Goal: Task Accomplishment & Management: Manage account settings

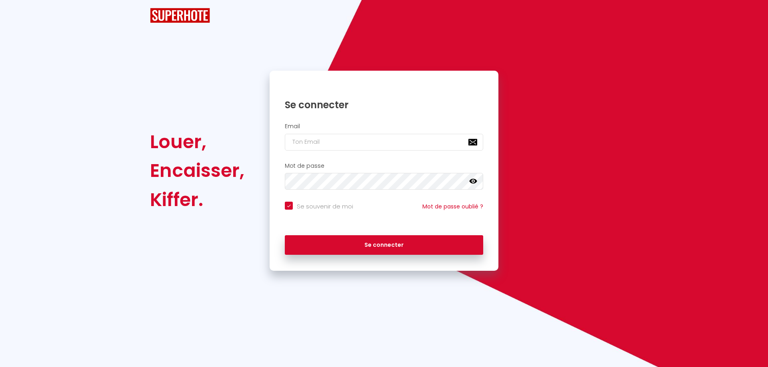
checkbox input "true"
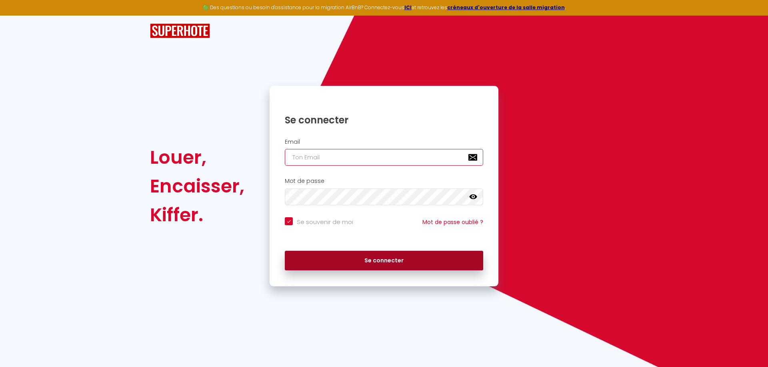
type input "[EMAIL_ADDRESS][DOMAIN_NAME]"
click at [376, 263] on button "Se connecter" at bounding box center [384, 261] width 198 height 20
checkbox input "true"
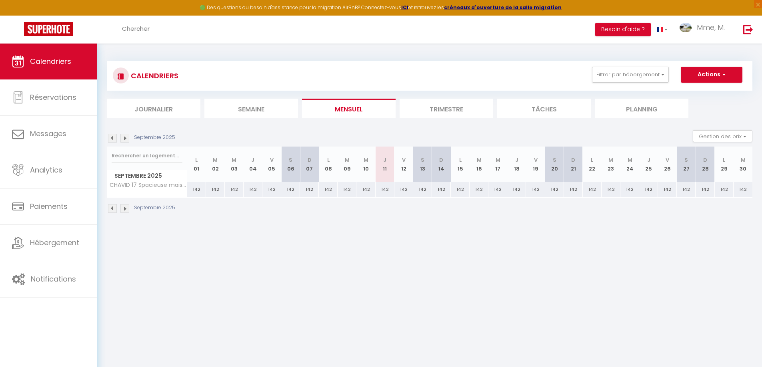
click at [388, 166] on th "J 11" at bounding box center [384, 165] width 19 height 36
click at [383, 167] on th "J 11" at bounding box center [384, 165] width 19 height 36
click at [372, 226] on div "CALENDRIERS Filtrer par hébergement ECHILLAIS (17620) CHAVID 17 Spacieuse maiso…" at bounding box center [429, 137] width 664 height 187
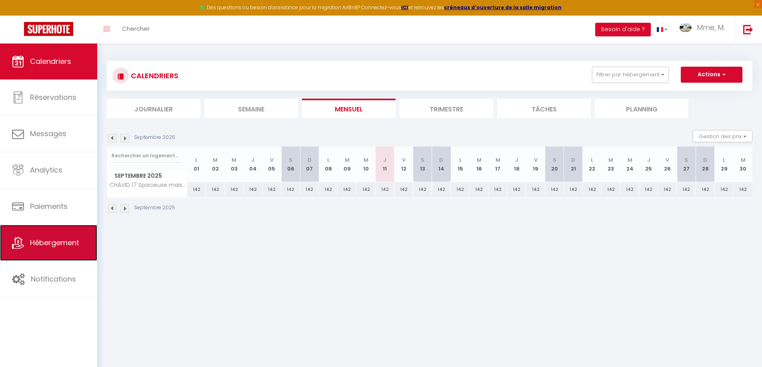
click at [64, 247] on span "Hébergement" at bounding box center [54, 243] width 49 height 10
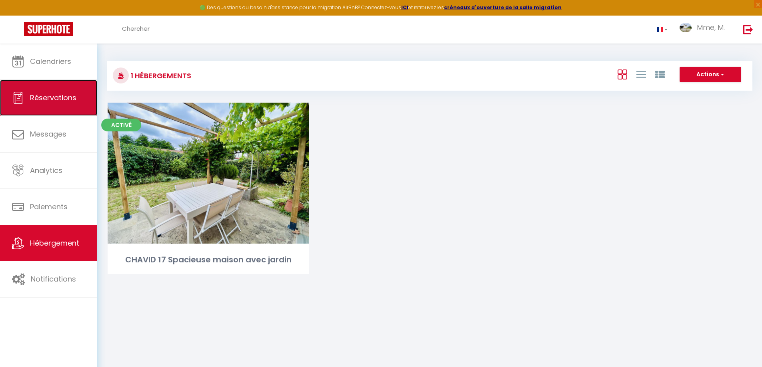
click at [66, 106] on link "Réservations" at bounding box center [48, 98] width 97 height 36
select select "not_cancelled"
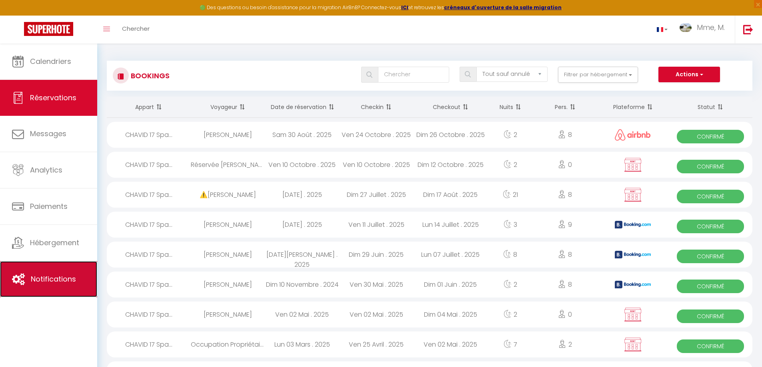
click at [57, 281] on span "Notifications" at bounding box center [53, 279] width 45 height 10
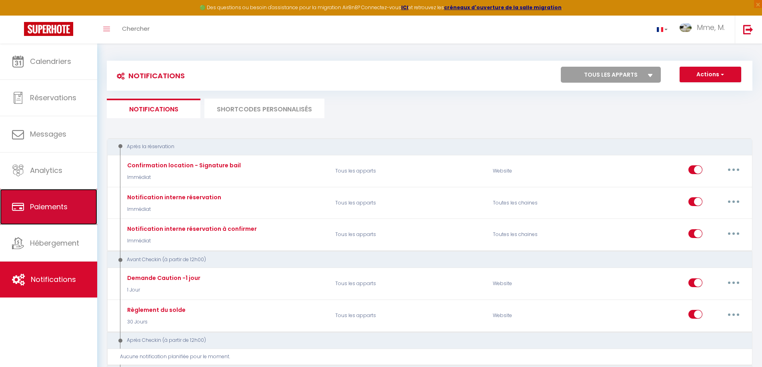
click at [51, 210] on span "Paiements" at bounding box center [49, 207] width 38 height 10
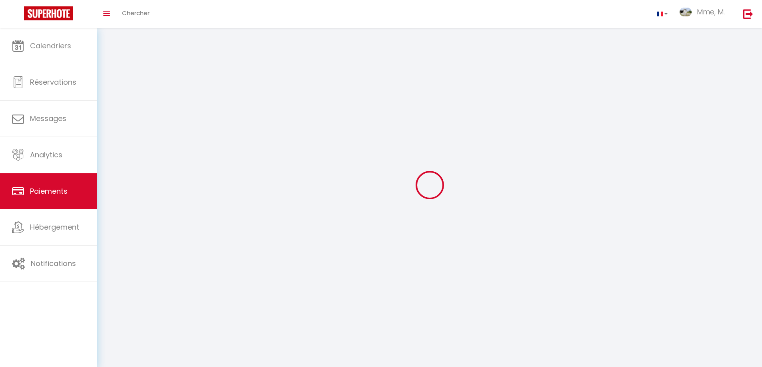
select select "2"
select select "0"
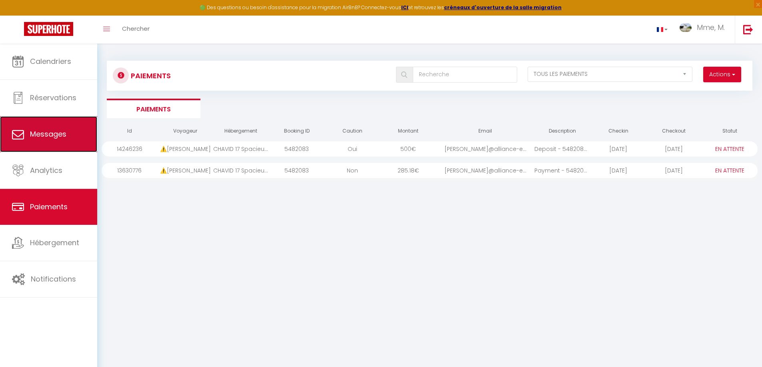
click at [64, 140] on link "Messages" at bounding box center [48, 134] width 97 height 36
select select "message"
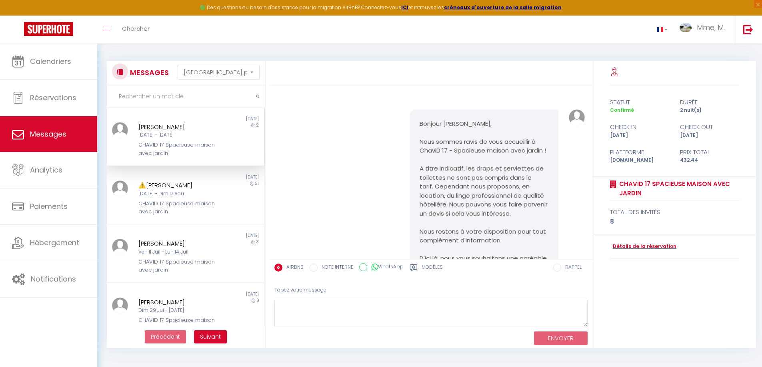
scroll to position [512, 0]
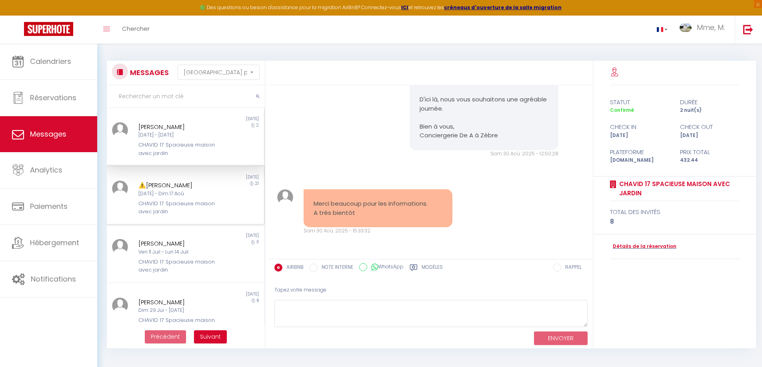
click at [229, 217] on div "Non lu [DATE] ⚠️[PERSON_NAME] [DATE] - Dim 17 Aoû CHAVID 17 Spacieuse maison av…" at bounding box center [185, 195] width 157 height 58
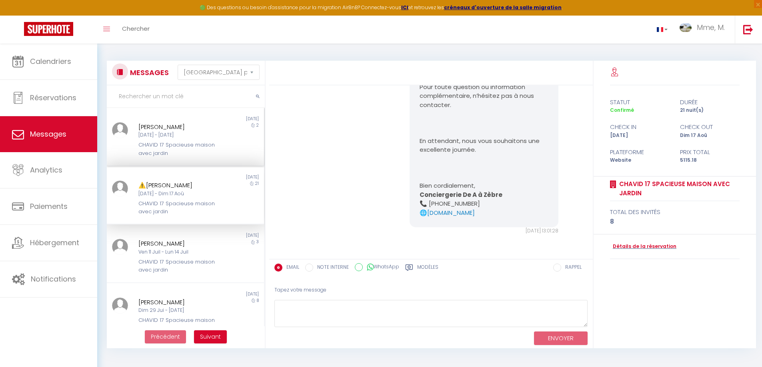
click at [195, 152] on div "CHAVID 17 Spacieuse maison avec jardin" at bounding box center [178, 149] width 81 height 16
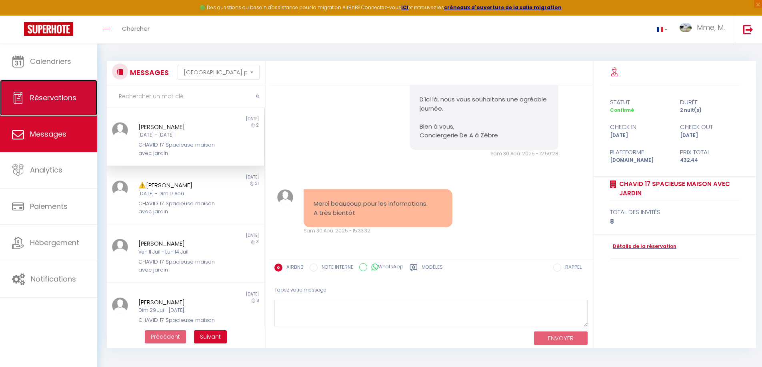
click at [61, 103] on link "Réservations" at bounding box center [48, 98] width 97 height 36
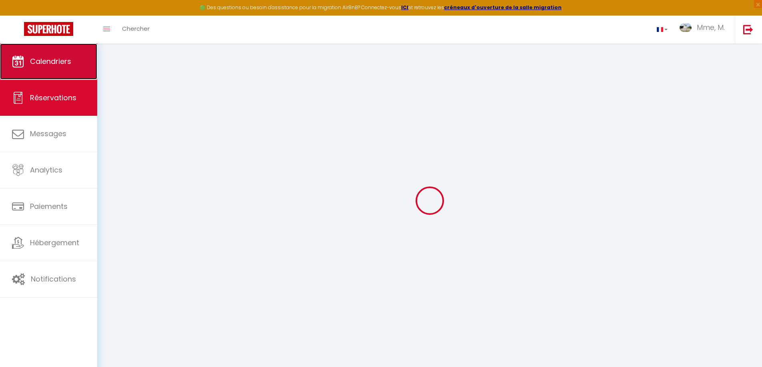
click at [50, 58] on span "Calendriers" at bounding box center [50, 61] width 41 height 10
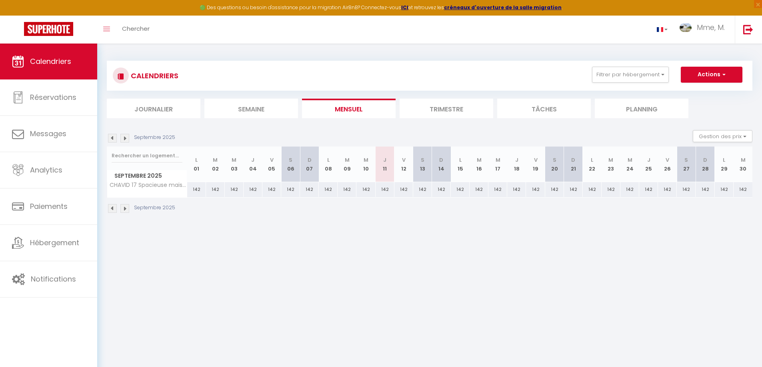
click at [127, 138] on img at bounding box center [124, 138] width 9 height 9
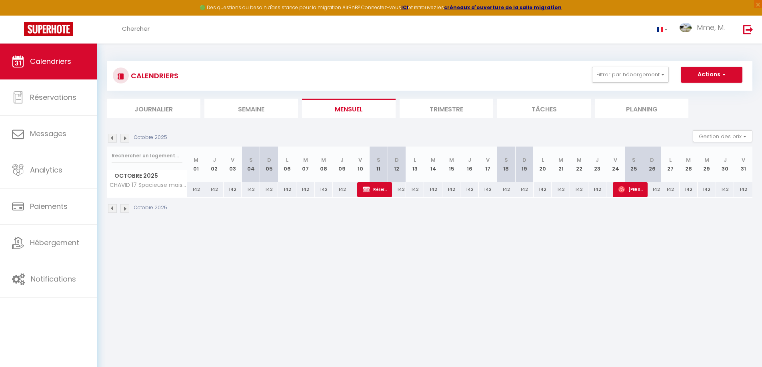
click at [110, 139] on img at bounding box center [112, 138] width 9 height 9
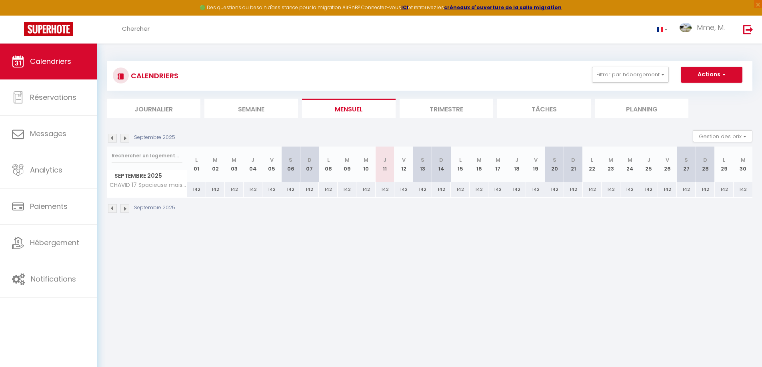
click at [111, 138] on img at bounding box center [112, 138] width 9 height 9
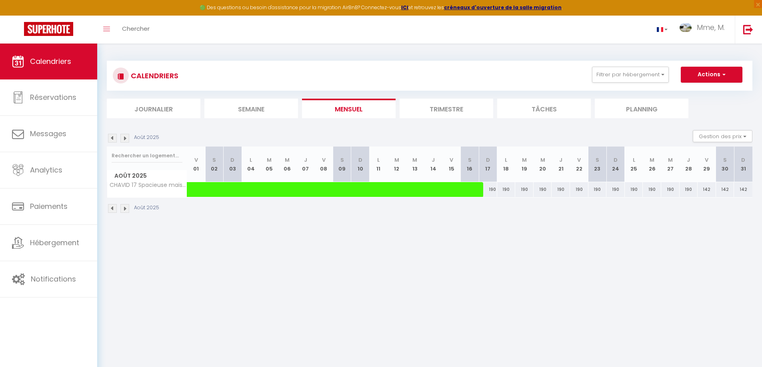
click at [111, 138] on img at bounding box center [112, 138] width 9 height 9
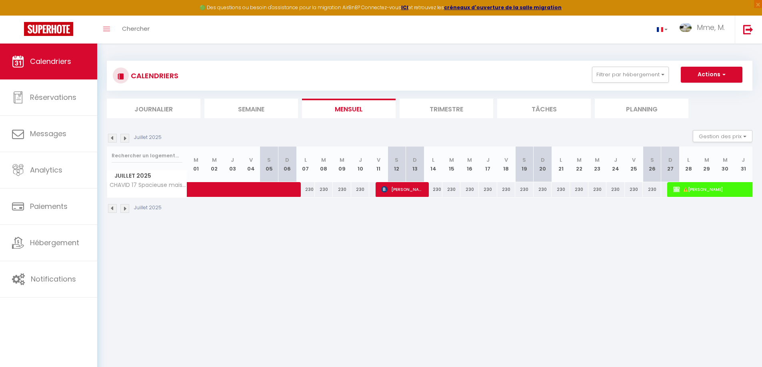
click at [122, 138] on img at bounding box center [124, 138] width 9 height 9
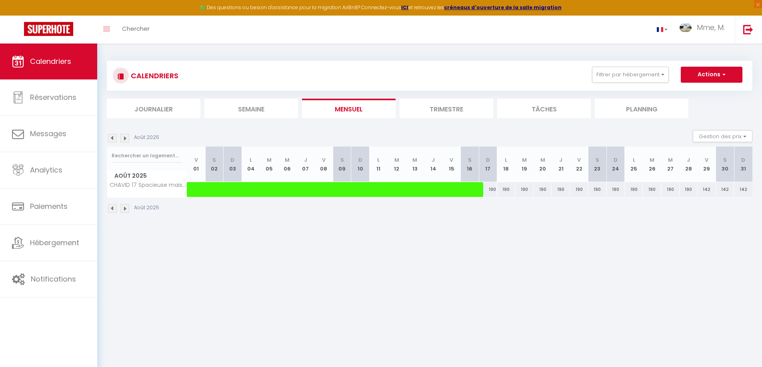
click at [122, 138] on img at bounding box center [124, 138] width 9 height 9
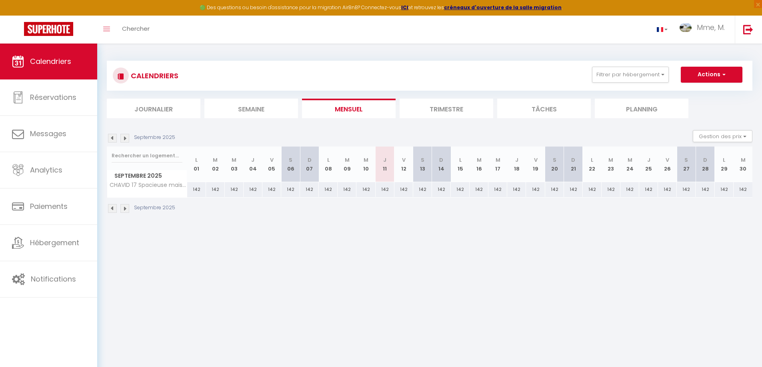
click at [122, 138] on img at bounding box center [124, 138] width 9 height 9
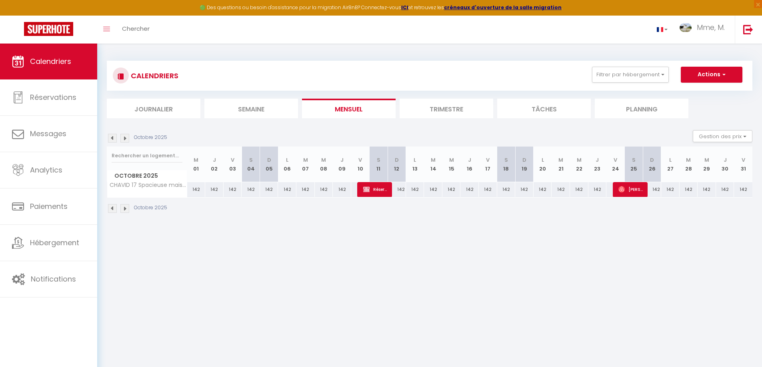
click at [122, 138] on img at bounding box center [124, 138] width 9 height 9
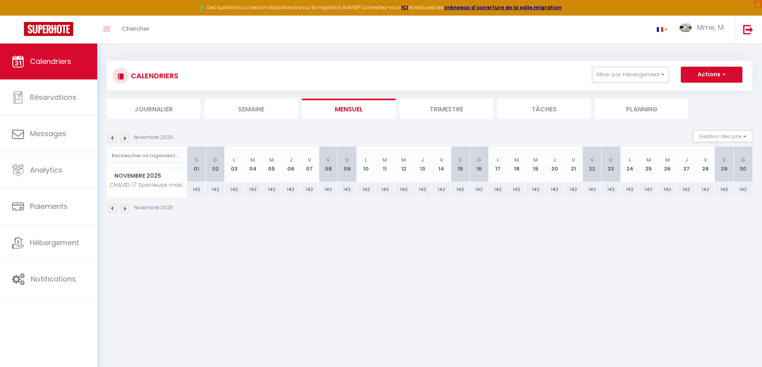
click at [122, 138] on img at bounding box center [124, 138] width 9 height 9
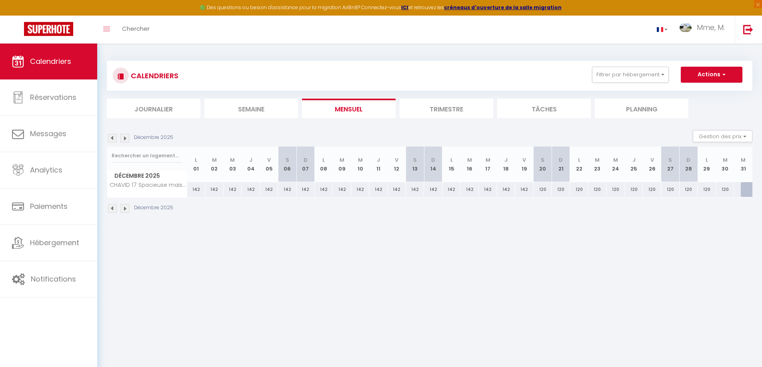
click at [113, 139] on img at bounding box center [112, 138] width 9 height 9
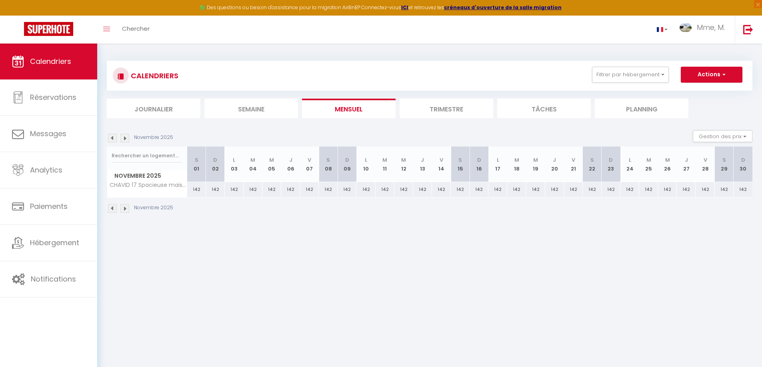
click at [113, 139] on img at bounding box center [112, 138] width 9 height 9
